Goal: Go to known website

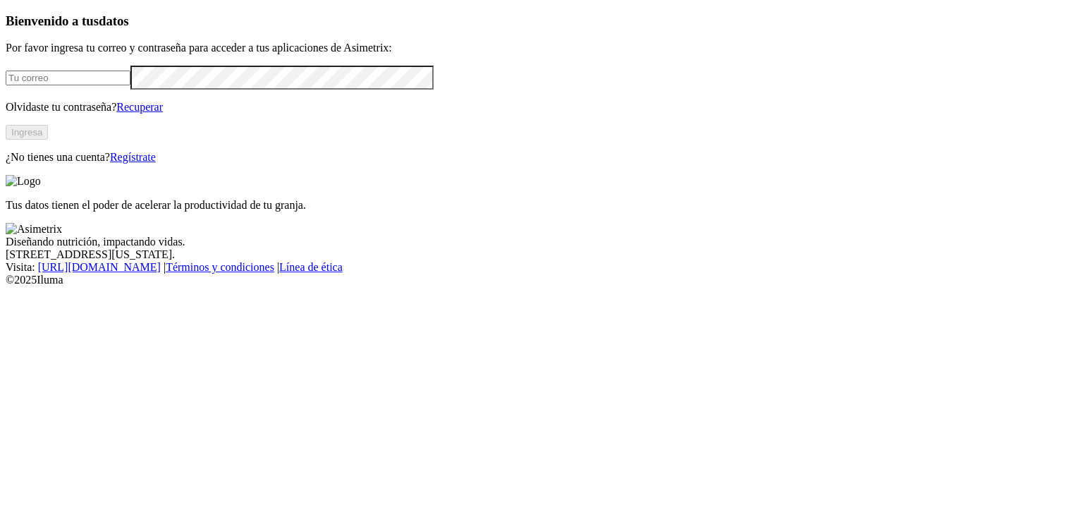
type input "[EMAIL_ADDRESS][DOMAIN_NAME]"
click at [48, 140] on button "Ingresa" at bounding box center [27, 132] width 42 height 15
